Goal: Task Accomplishment & Management: Manage account settings

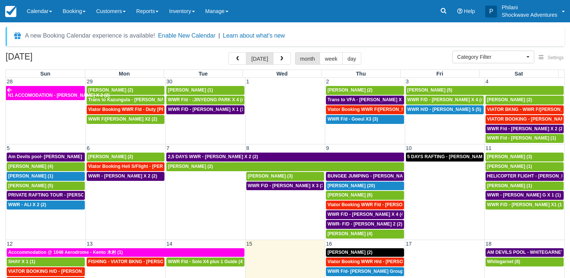
select select
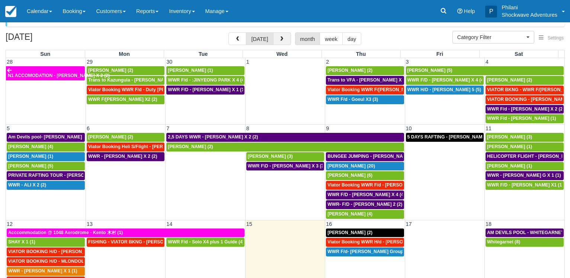
click at [284, 42] on button "button" at bounding box center [282, 38] width 18 height 13
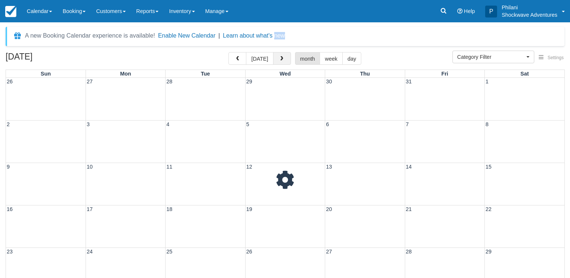
click at [284, 42] on div "A new Booking Calendar experience is available! Enable New Calendar | Learn abo…" at bounding box center [285, 36] width 559 height 19
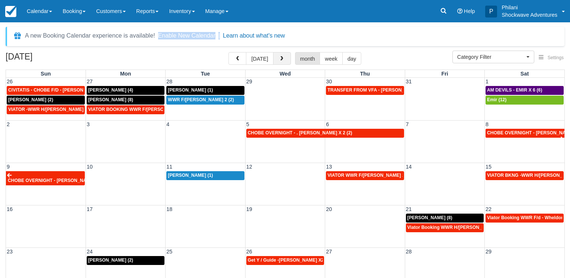
click at [281, 60] on span "button" at bounding box center [281, 58] width 5 height 5
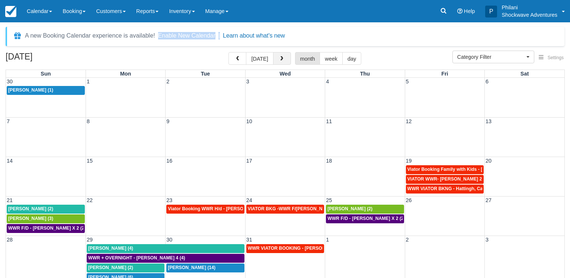
click at [282, 60] on span "button" at bounding box center [281, 58] width 5 height 5
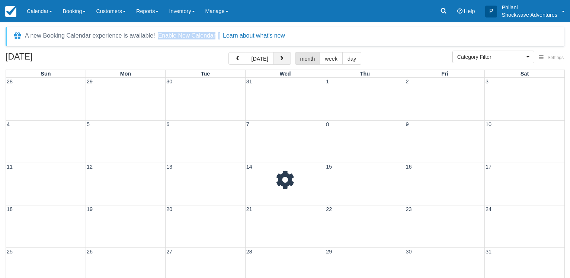
click at [282, 60] on span "button" at bounding box center [281, 58] width 5 height 5
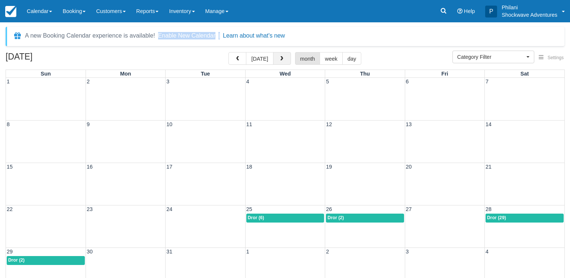
click at [282, 60] on span "button" at bounding box center [281, 58] width 5 height 5
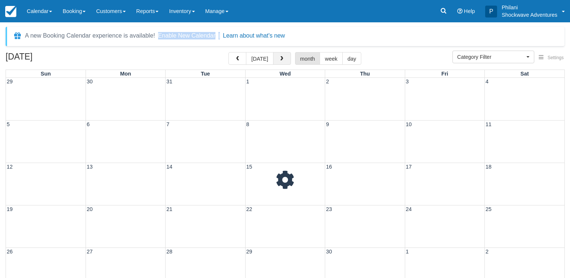
click at [282, 60] on span "button" at bounding box center [281, 58] width 5 height 5
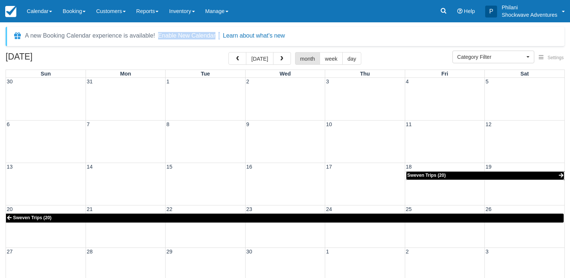
click at [440, 176] on span "Sweven Trips (20)" at bounding box center [426, 175] width 38 height 5
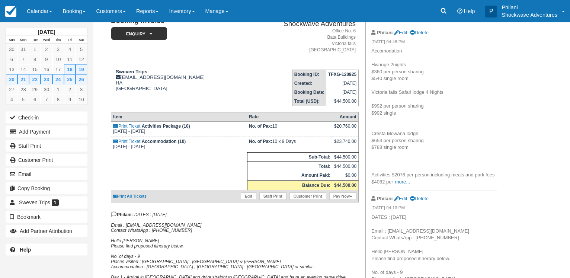
scroll to position [152, 0]
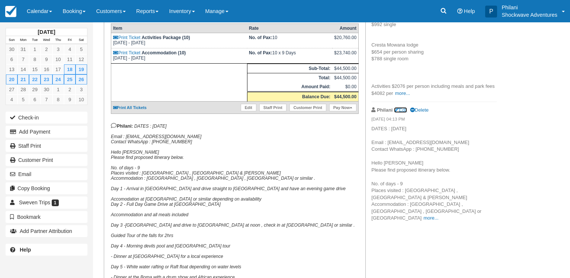
click at [403, 108] on link "Edit" at bounding box center [400, 110] width 13 height 6
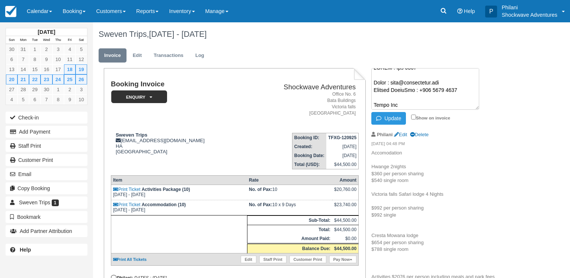
scroll to position [0, 0]
click at [406, 75] on textarea at bounding box center [425, 89] width 108 height 42
type textarea "DATES : Sept 2026 Email : info@sweventrips.com Contact WhatsApp : +965 9766 401…"
click at [412, 116] on input "Show on invoice" at bounding box center [413, 117] width 5 height 5
checkbox input "true"
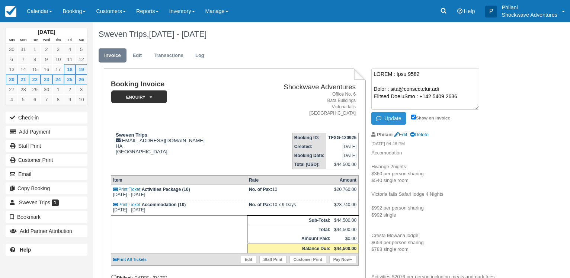
click at [394, 117] on button "Update" at bounding box center [388, 118] width 35 height 13
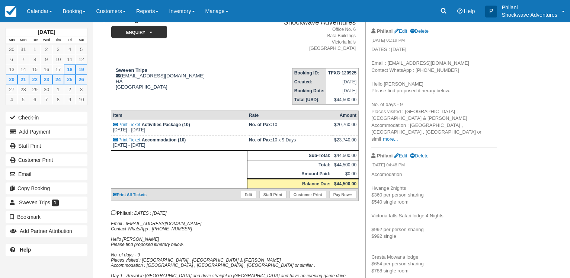
scroll to position [76, 0]
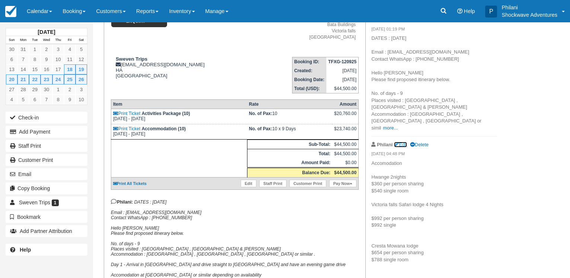
click at [403, 142] on link "Edit" at bounding box center [400, 145] width 13 height 6
type textarea "Accomodation Hwange 2nights $360 per person sharing $540 single room Victoria f…"
checkbox input "false"
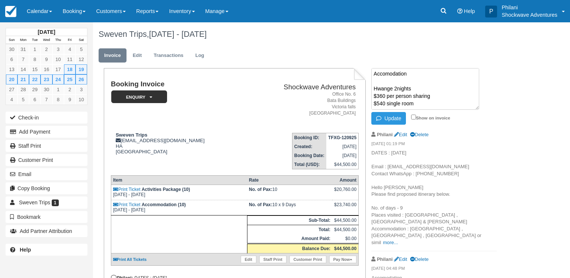
scroll to position [0, 0]
click at [447, 12] on link at bounding box center [443, 11] width 17 height 22
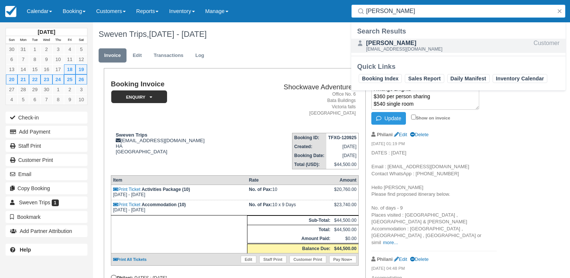
type input "yusef"
click at [405, 46] on div "[PERSON_NAME]" at bounding box center [404, 43] width 76 height 9
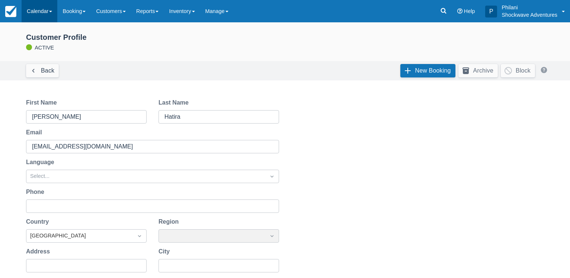
click at [28, 9] on link "Calendar" at bounding box center [40, 11] width 36 height 22
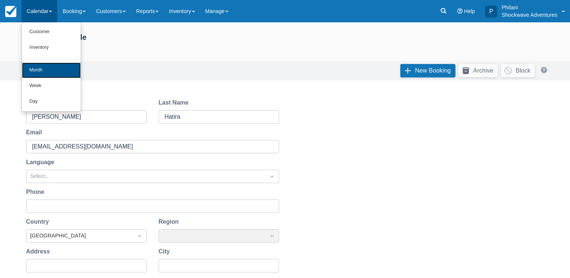
click at [37, 68] on link "Month" at bounding box center [51, 70] width 59 height 16
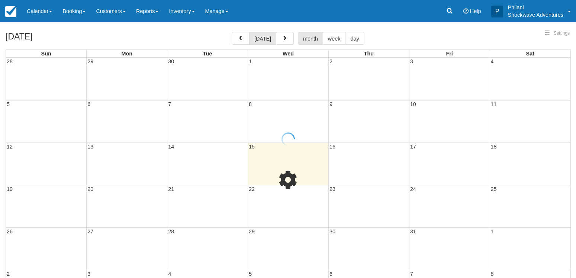
select select
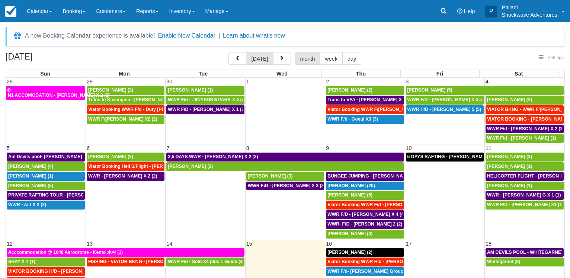
select select
click at [443, 9] on icon at bounding box center [443, 11] width 6 height 6
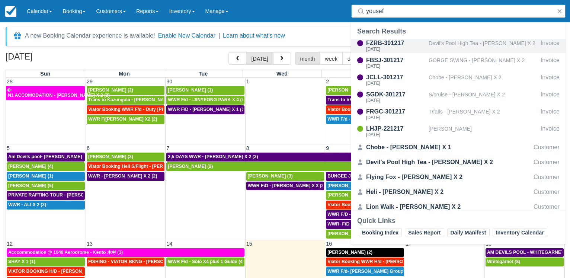
type input "yousef"
click at [478, 46] on div "Devil's Pool High Tea - Yousef Alrashed X 2" at bounding box center [482, 46] width 109 height 14
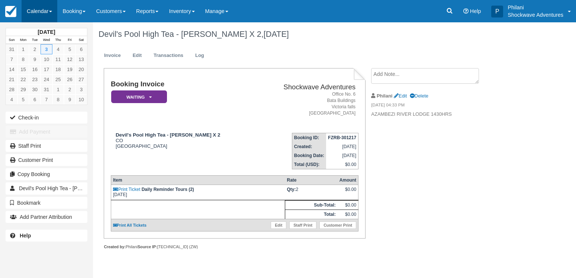
click at [45, 14] on link "Calendar" at bounding box center [40, 11] width 36 height 22
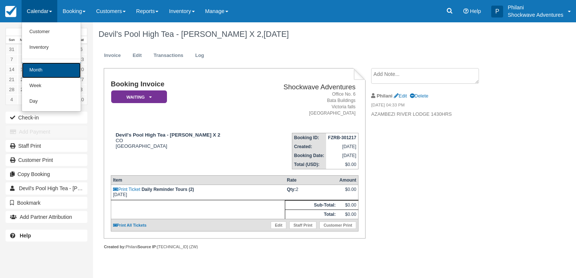
click at [49, 73] on link "Month" at bounding box center [51, 70] width 59 height 16
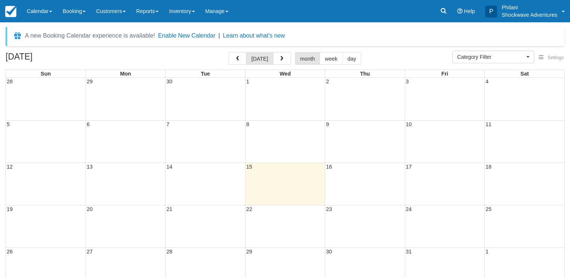
select select
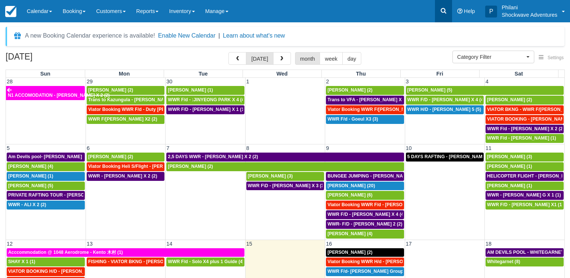
click at [440, 9] on icon at bounding box center [443, 10] width 7 height 7
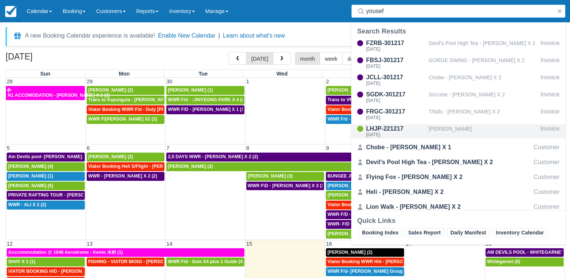
type input "yousef"
click at [441, 134] on div "[PERSON_NAME]" at bounding box center [482, 131] width 109 height 14
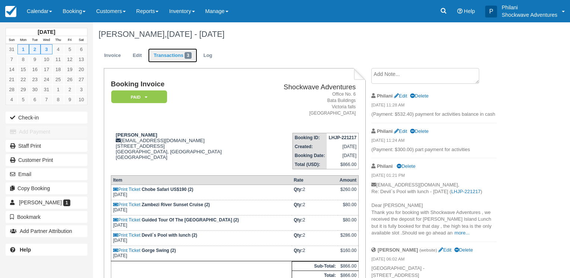
click at [180, 54] on link "Transactions 3" at bounding box center [172, 55] width 49 height 15
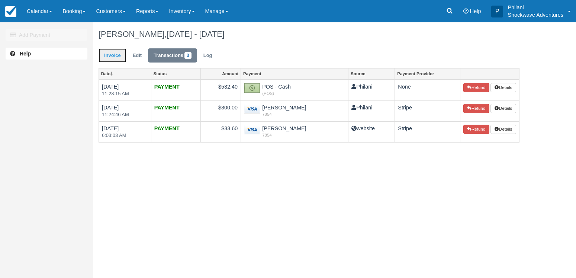
click at [115, 57] on link "Invoice" at bounding box center [113, 55] width 28 height 15
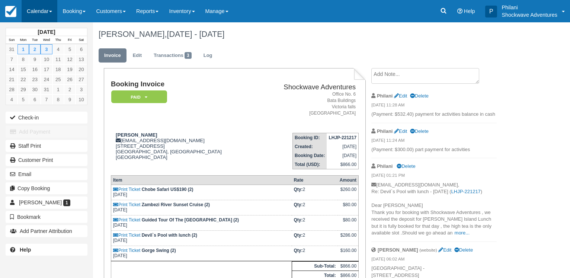
click at [42, 12] on link "Calendar" at bounding box center [40, 11] width 36 height 22
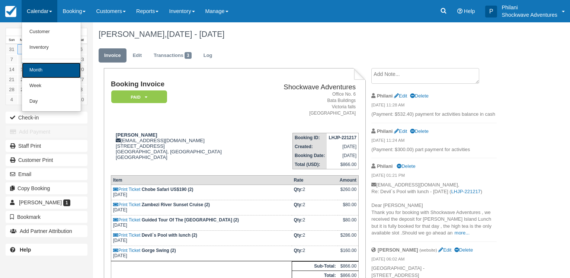
click at [51, 70] on link "Month" at bounding box center [51, 70] width 59 height 16
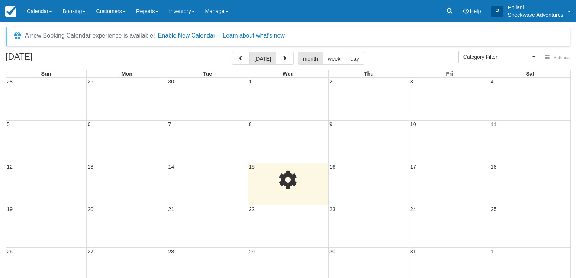
select select
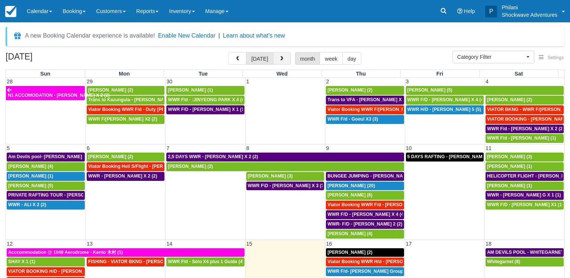
click at [280, 59] on span "button" at bounding box center [281, 58] width 5 height 5
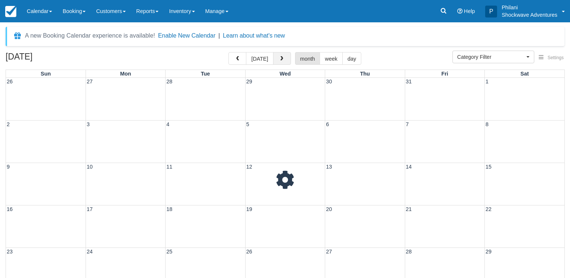
click at [280, 59] on span "button" at bounding box center [281, 58] width 5 height 5
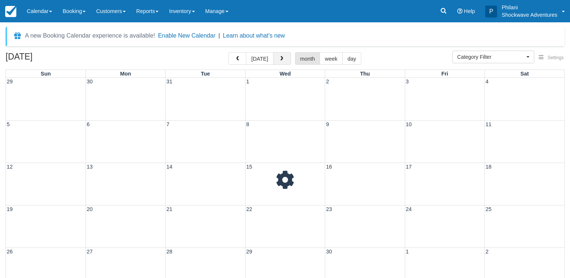
click at [280, 59] on span "button" at bounding box center [281, 58] width 5 height 5
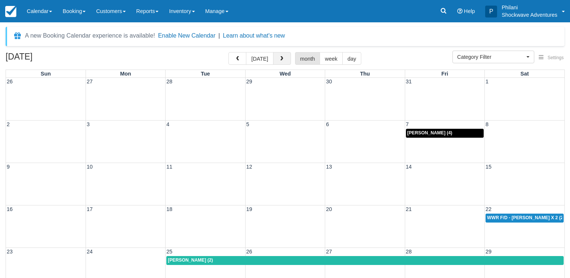
click at [280, 59] on span "button" at bounding box center [281, 58] width 5 height 5
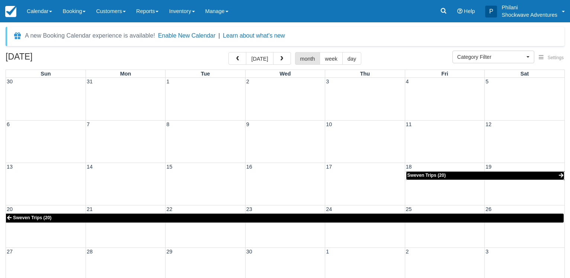
click at [487, 177] on link "Sweven Trips (20)" at bounding box center [485, 175] width 158 height 9
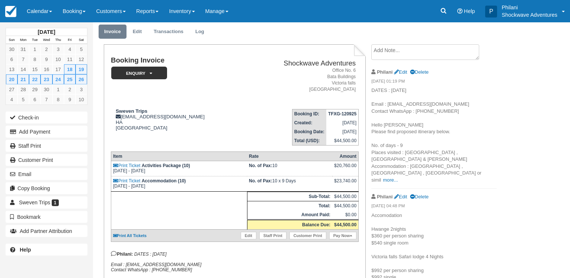
scroll to position [76, 0]
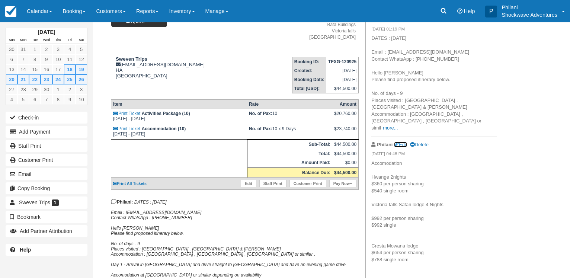
click at [401, 142] on link "Edit" at bounding box center [400, 145] width 13 height 6
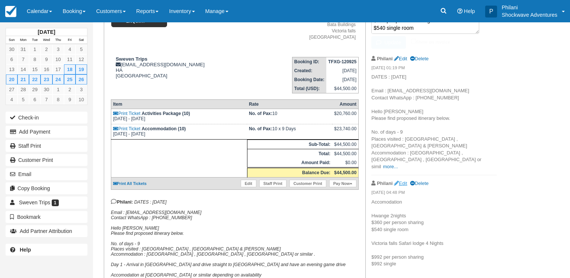
scroll to position [131, 0]
click at [398, 164] on link "more..." at bounding box center [390, 167] width 15 height 6
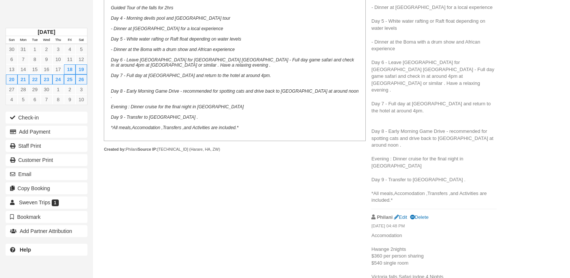
scroll to position [420, 0]
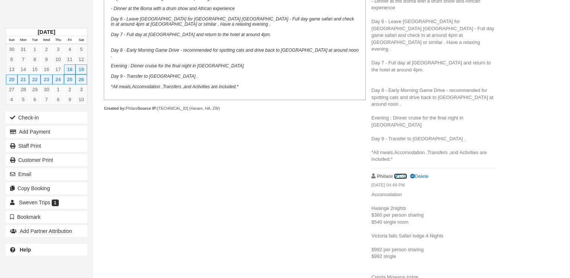
click at [404, 173] on link "Edit" at bounding box center [400, 176] width 13 height 6
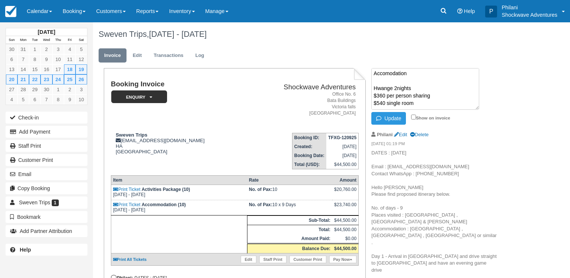
scroll to position [0, 0]
click at [384, 97] on textarea "Accomodation Hwange 2nights $360 per person sharing $540 single room Victoria f…" at bounding box center [425, 89] width 108 height 42
click at [421, 104] on textarea "Accomodation Hwange 2nights $280 /night per person sharing $540 single room Vic…" at bounding box center [425, 89] width 108 height 42
click at [386, 98] on textarea "Accomodation Hwange 2nights $280 /night per person sharing Total $560 Victoria …" at bounding box center [425, 89] width 108 height 42
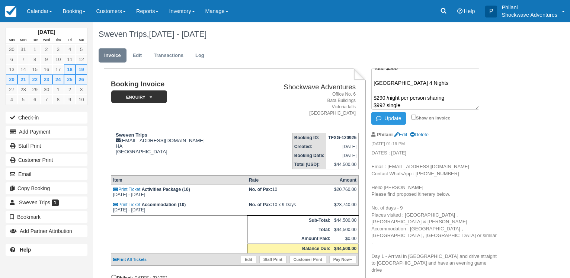
click at [403, 104] on textarea "Accomodation Hwange 2nights $280 /night per person sharing Total $560 Victoria …" at bounding box center [425, 89] width 108 height 42
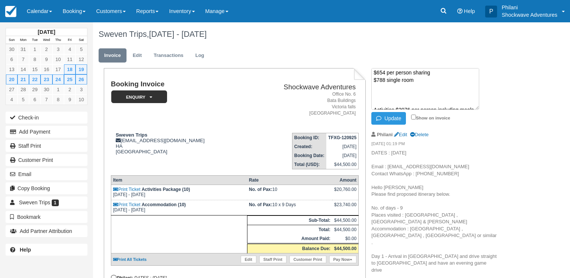
click at [384, 74] on textarea "Accomodation Hwange 2nights $280 /night per person sharing Total $560 Victoria …" at bounding box center [425, 89] width 108 height 42
click at [403, 73] on textarea "Accomodation Hwange 2nights $280 /night per person sharing Total $560 Victoria …" at bounding box center [425, 89] width 108 height 42
click at [417, 81] on textarea "Accomodation Hwange 2nights $280 /night per person sharing Total $560 Victoria …" at bounding box center [425, 89] width 108 height 42
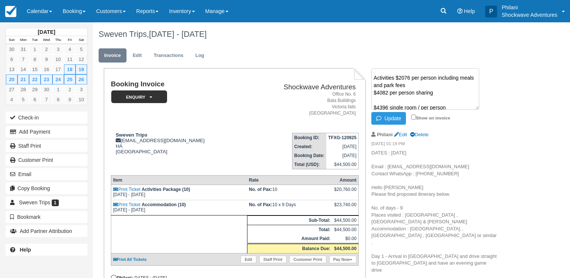
scroll to position [134, 0]
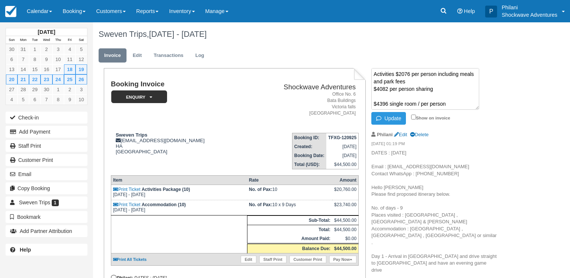
click at [447, 102] on textarea "Accomodation Hwange 2nights $280 /night per person sharing Total $560 Victoria …" at bounding box center [425, 89] width 108 height 42
click at [387, 88] on textarea "Accomodation Hwange 2nights $280 /night per person sharing Total $560 Victoria …" at bounding box center [425, 89] width 108 height 42
click at [377, 98] on textarea "Accomodation Hwange 2nights $280 /night per person sharing Total $560 Victoria …" at bounding box center [425, 89] width 108 height 42
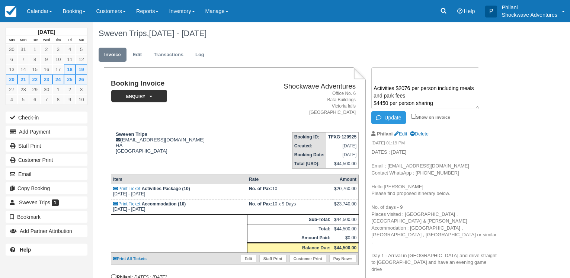
scroll to position [0, 0]
click at [395, 74] on textarea "Accomodation Hwange 2nights $280 /night per person sharing Total $560 Victoria …" at bounding box center [425, 89] width 108 height 42
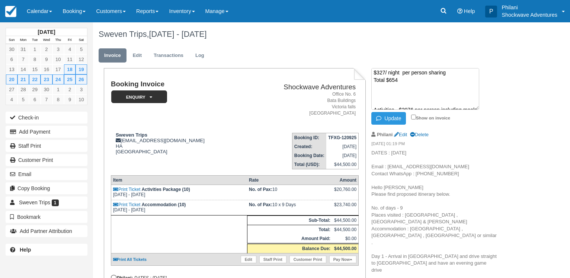
click at [377, 102] on textarea "Accomodation Hwange 2nights $280 /night per person sharing Total $560 Victoria …" at bounding box center [425, 89] width 108 height 42
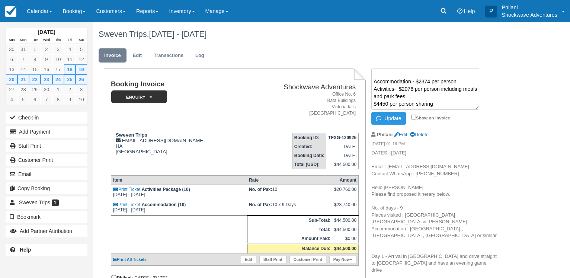
type textarea "Accomodation Hwange 2nights $280 /night per person sharing Total $560 Victoria …"
click at [414, 116] on input "Show on invoice" at bounding box center [413, 117] width 5 height 5
checkbox input "true"
click at [398, 120] on button "Update" at bounding box center [388, 118] width 35 height 13
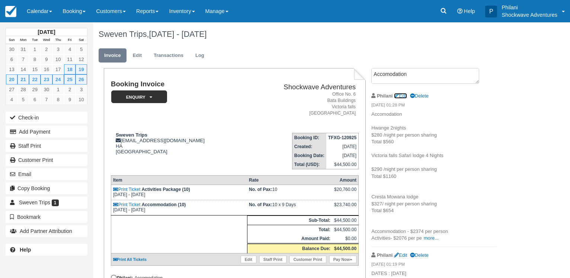
click at [403, 95] on link "Edit" at bounding box center [400, 96] width 13 height 6
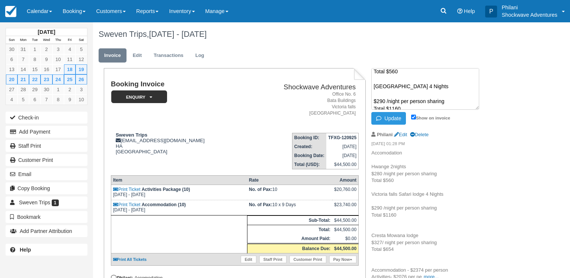
scroll to position [9, 0]
click at [391, 80] on textarea "Accomodation Hwange 2nights $280 /night per person sharing Total $560 Victoria …" at bounding box center [425, 89] width 108 height 42
click at [390, 73] on textarea "Accomodation Robins Camp - 2nights $280 /night per person sharing Total $560 Vi…" at bounding box center [425, 89] width 108 height 42
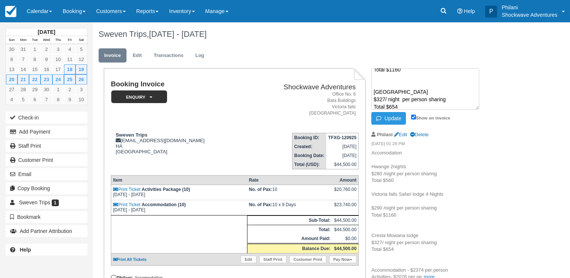
click at [427, 90] on textarea "Accommodation Robins Camp - 2nights $280 /night per person sharing Total $560 V…" at bounding box center [425, 89] width 108 height 42
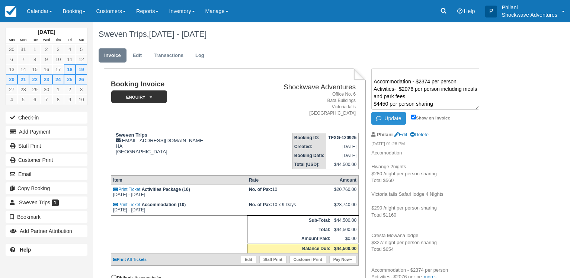
type textarea "Accommodation Robins Camp - 2nights $280 /night per person sharing Total $560 V…"
click at [393, 115] on button "Update" at bounding box center [388, 118] width 35 height 13
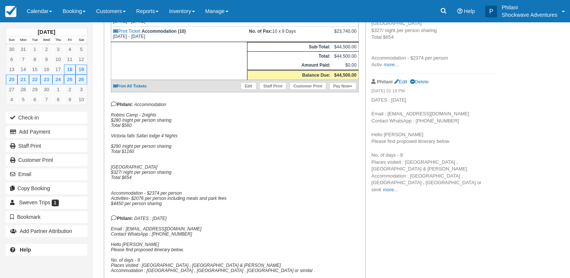
scroll to position [141, 0]
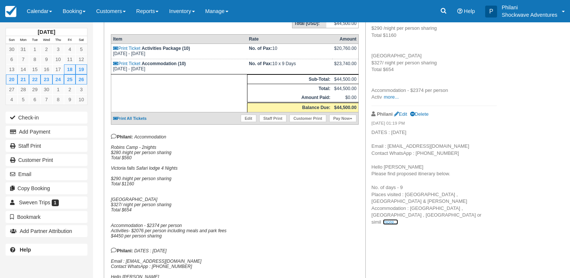
click at [398, 219] on link "more..." at bounding box center [390, 222] width 15 height 6
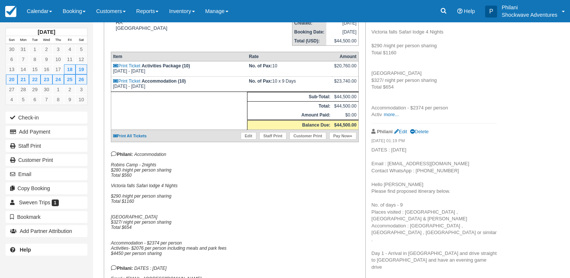
scroll to position [103, 0]
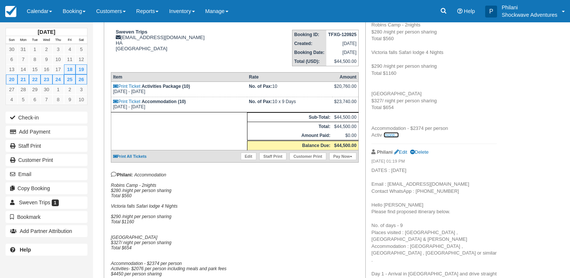
click at [389, 133] on link "more..." at bounding box center [390, 135] width 15 height 6
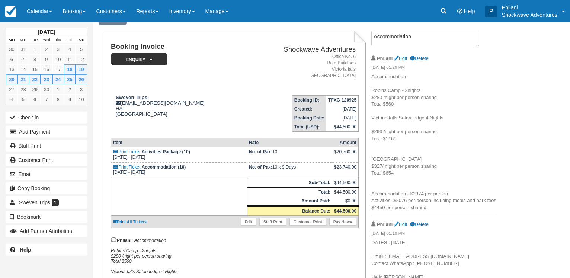
scroll to position [38, 0]
click at [43, 9] on link "Calendar" at bounding box center [40, 11] width 36 height 22
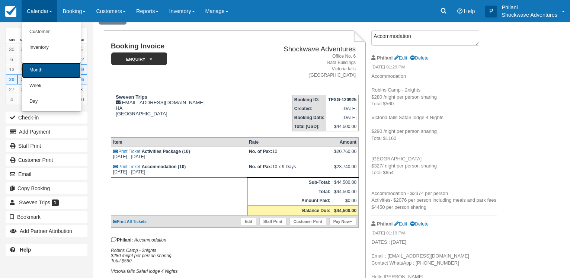
click at [57, 66] on link "Month" at bounding box center [51, 70] width 59 height 16
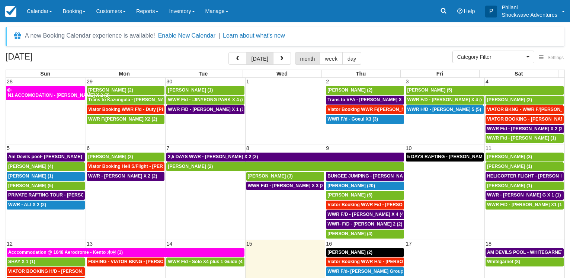
select select
click at [287, 60] on button "button" at bounding box center [282, 58] width 18 height 13
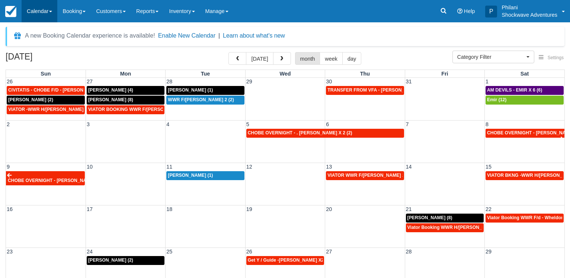
click at [42, 12] on link "Calendar" at bounding box center [40, 11] width 36 height 22
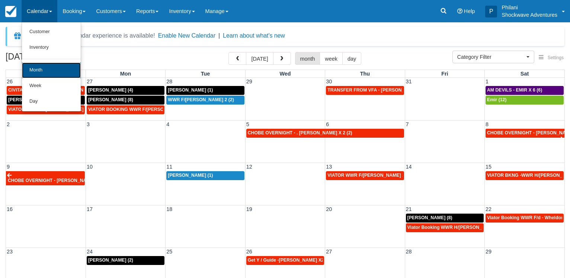
click at [55, 71] on link "Month" at bounding box center [51, 70] width 59 height 16
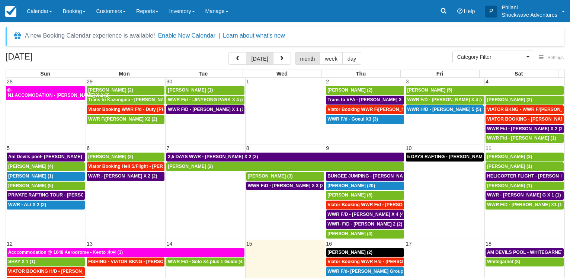
select select
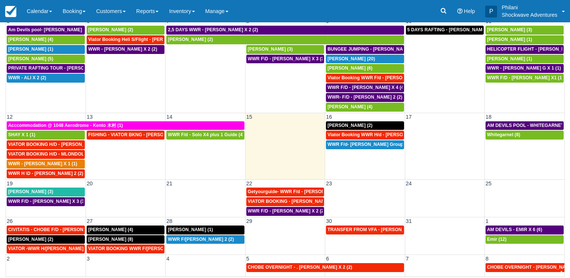
scroll to position [58, 0]
